Goal: Find specific page/section: Find specific page/section

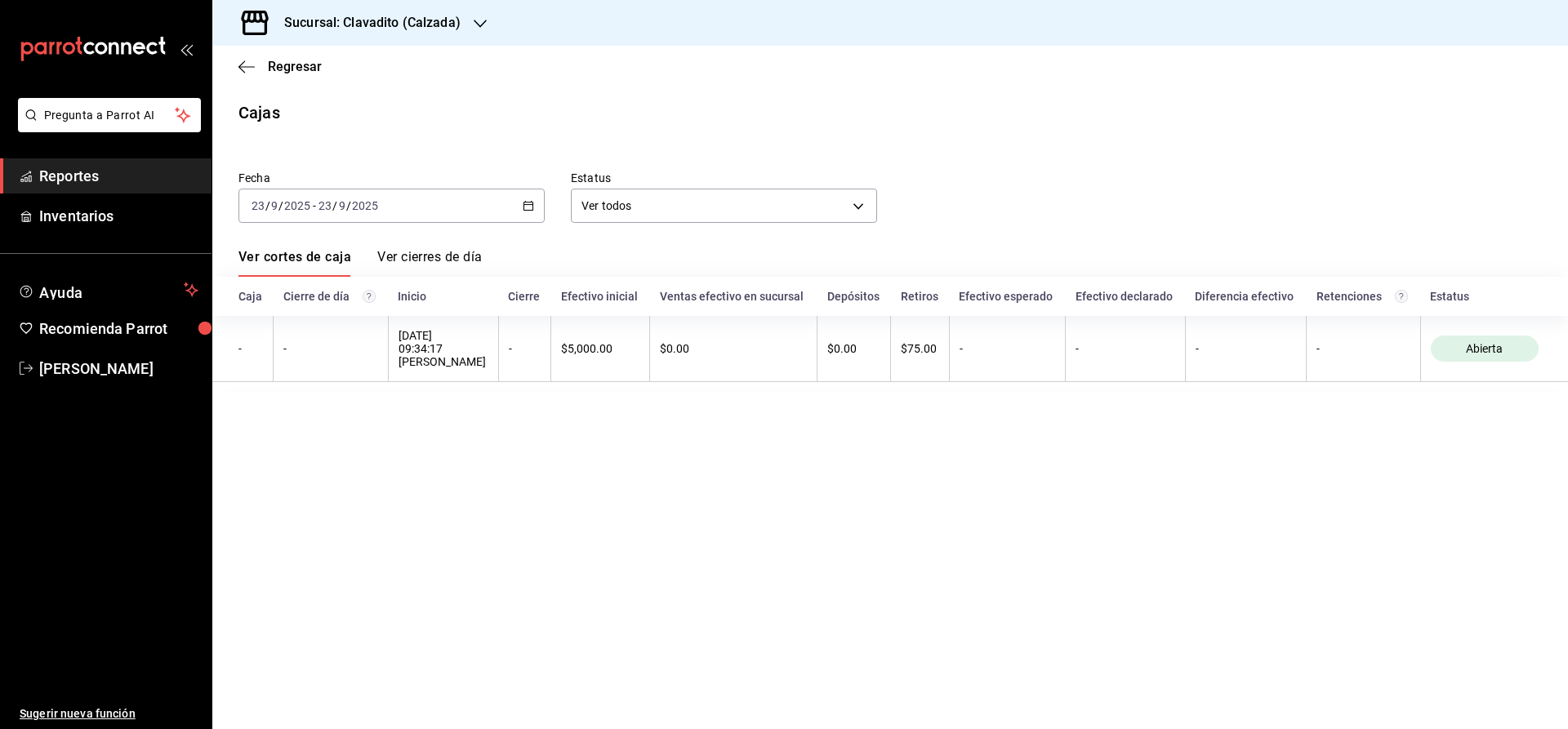
click at [41, 186] on span "Reportes" at bounding box center [119, 176] width 159 height 22
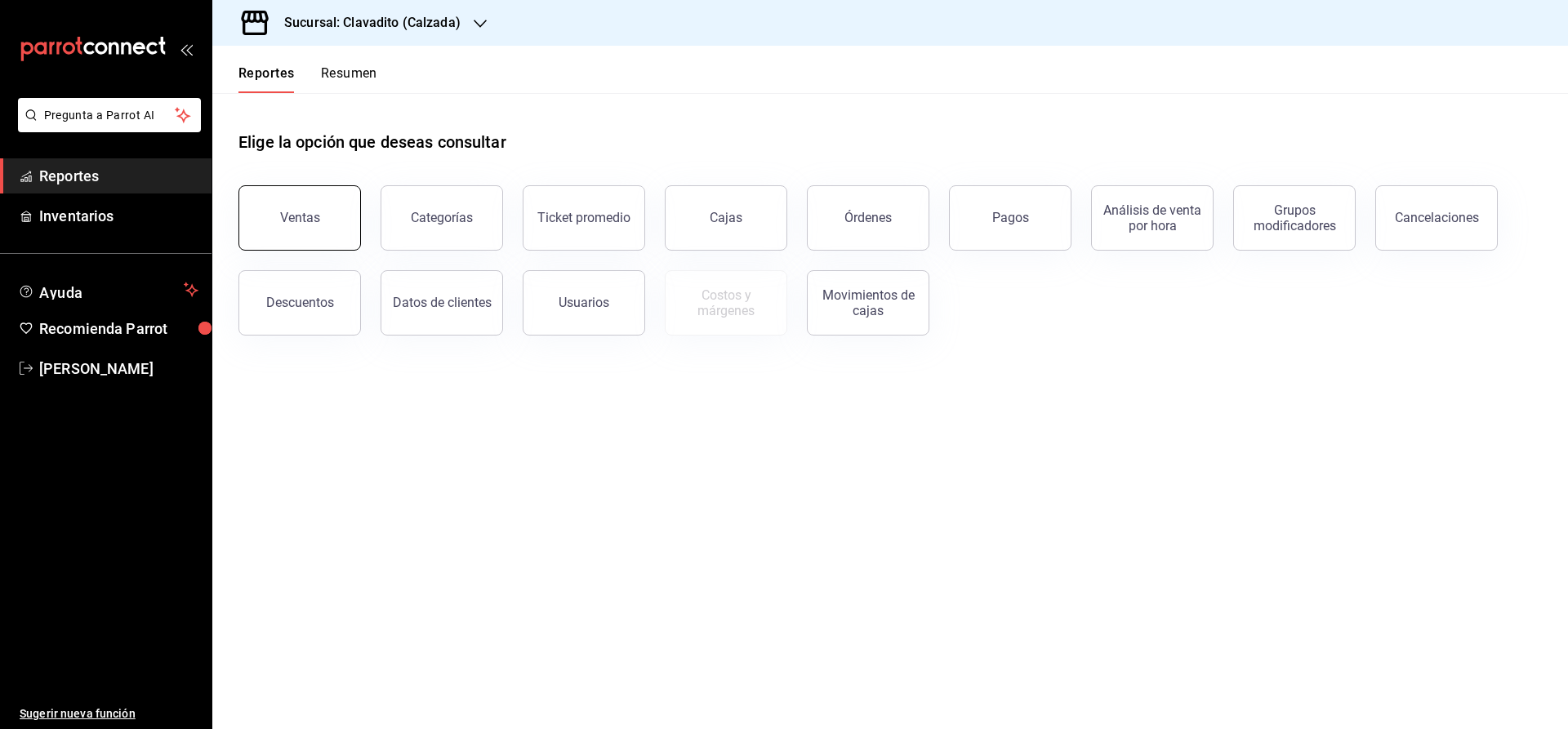
click at [273, 234] on button "Ventas" at bounding box center [300, 218] width 123 height 65
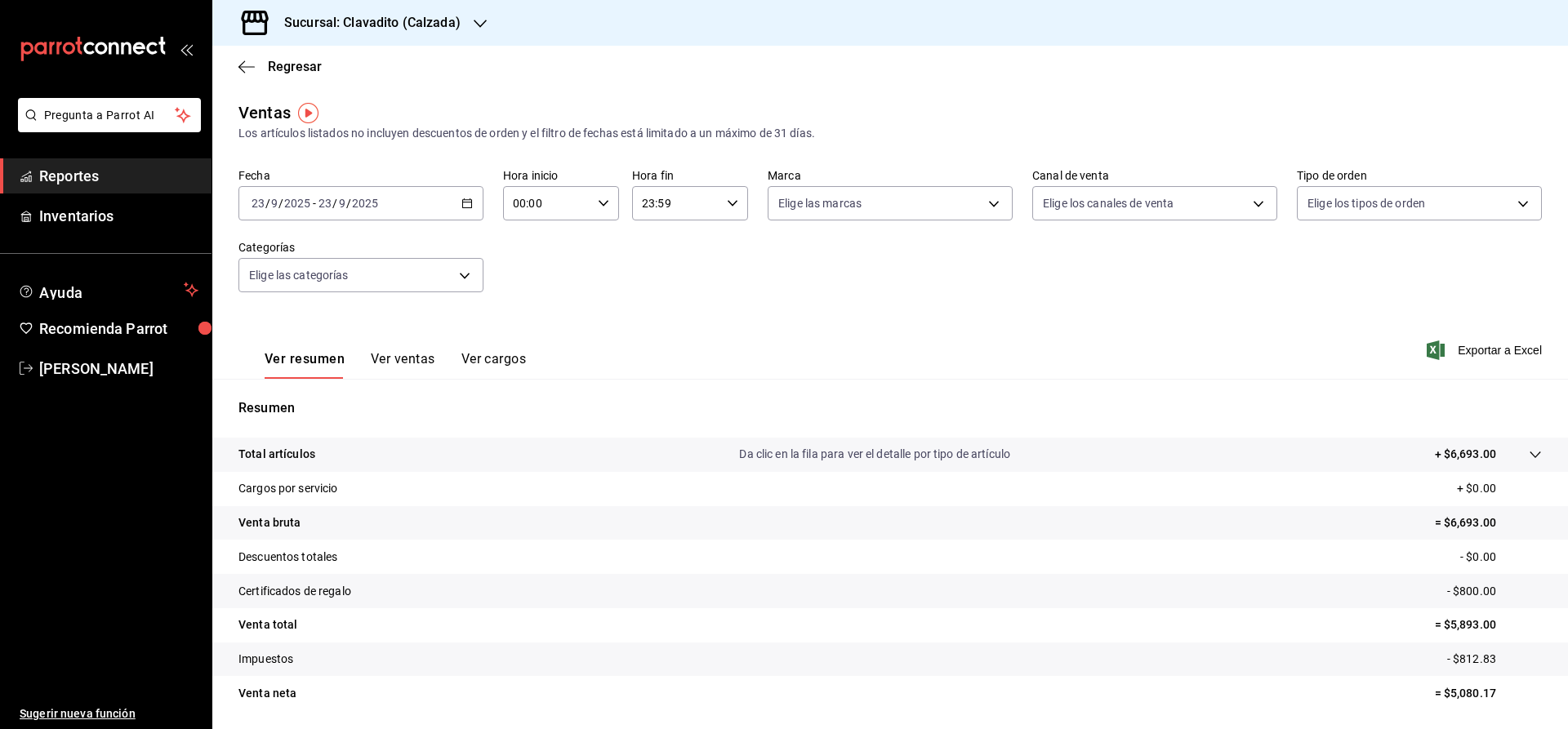
click at [165, 172] on span "Reportes" at bounding box center [119, 176] width 159 height 22
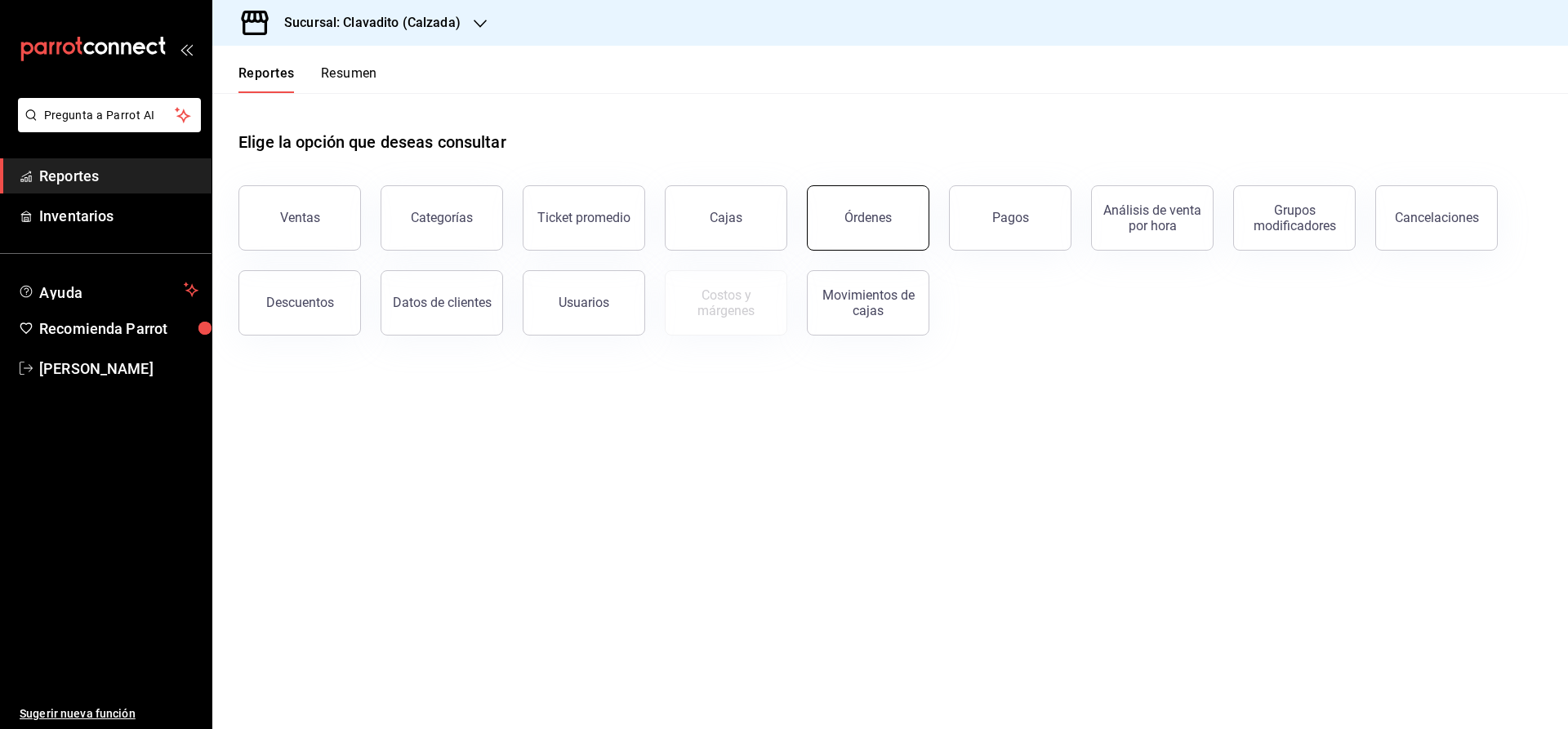
click at [879, 221] on div "Órdenes" at bounding box center [868, 218] width 47 height 16
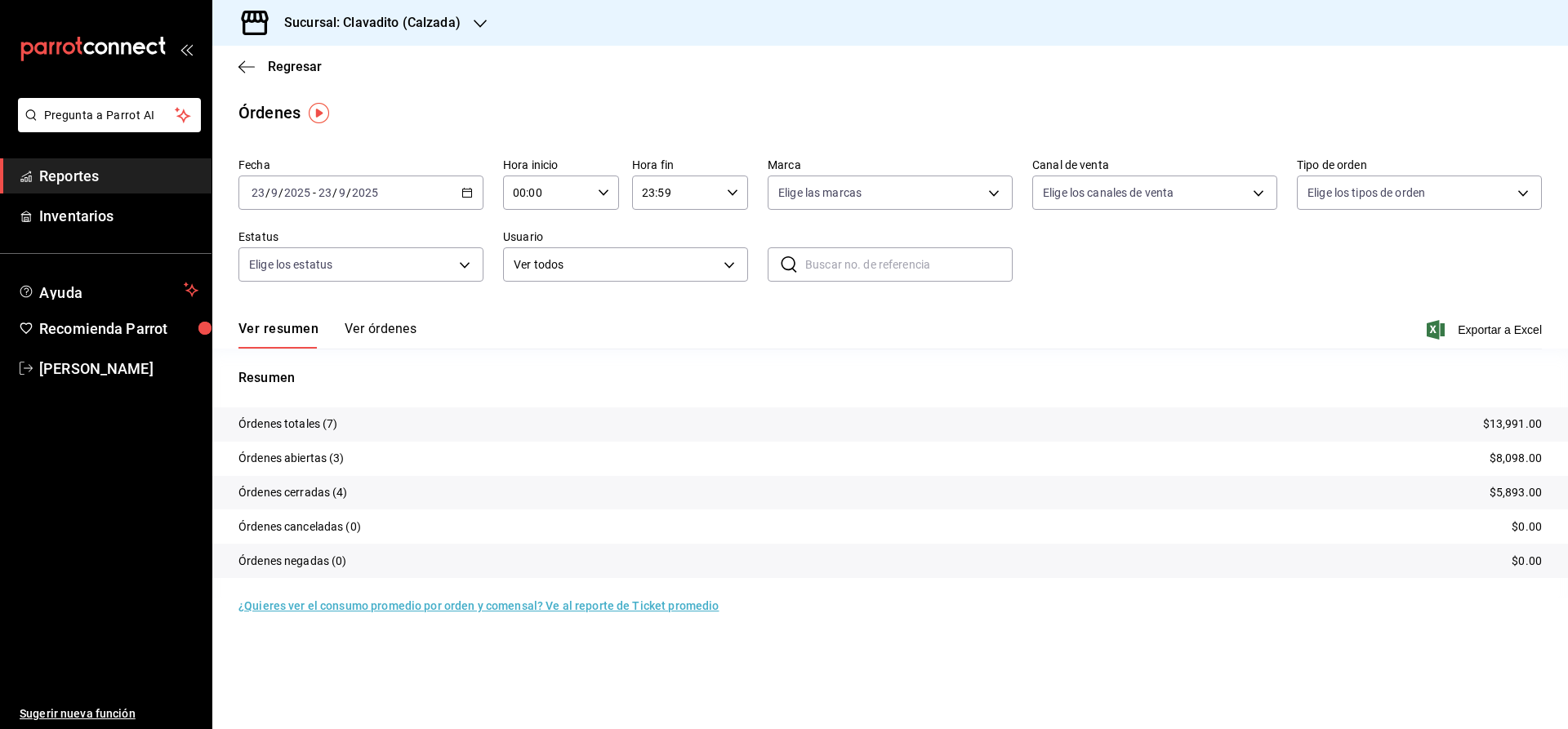
click at [340, 23] on h3 "Sucursal: Clavadito (Calzada)" at bounding box center [365, 23] width 190 height 20
click at [262, 70] on span "Cuerno (Calzada)" at bounding box center [270, 70] width 90 height 17
